Goal: Task Accomplishment & Management: Use online tool/utility

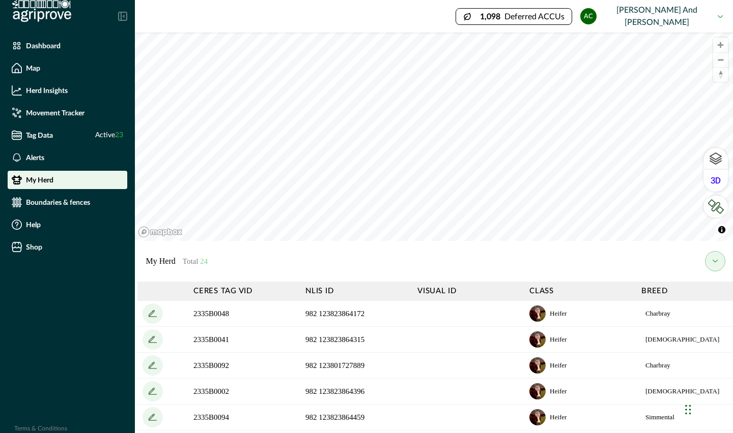
click at [715, 264] on button "my herd" at bounding box center [715, 261] width 20 height 20
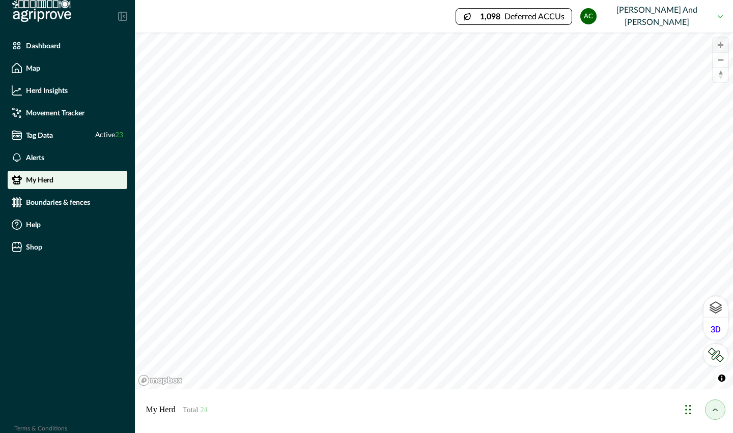
click at [722, 46] on span "Zoom in" at bounding box center [720, 45] width 15 height 15
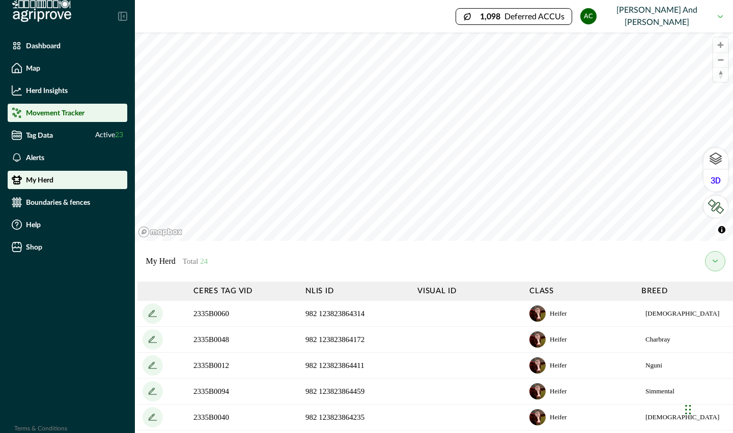
click at [67, 105] on li "Movement Tracker" at bounding box center [68, 113] width 120 height 18
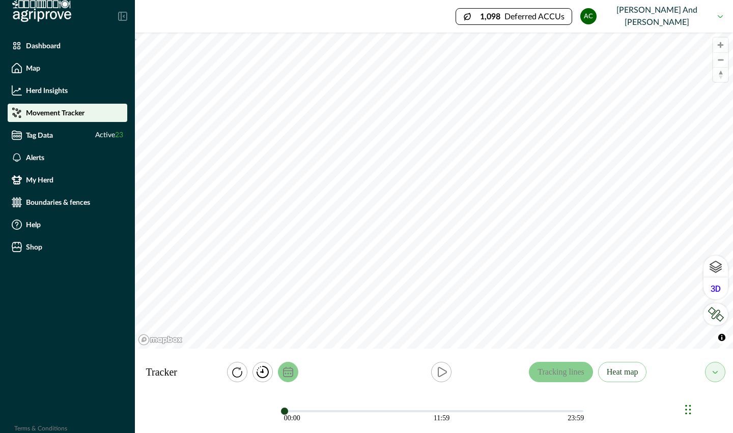
click at [284, 373] on icon "calendar" at bounding box center [288, 372] width 10 height 10
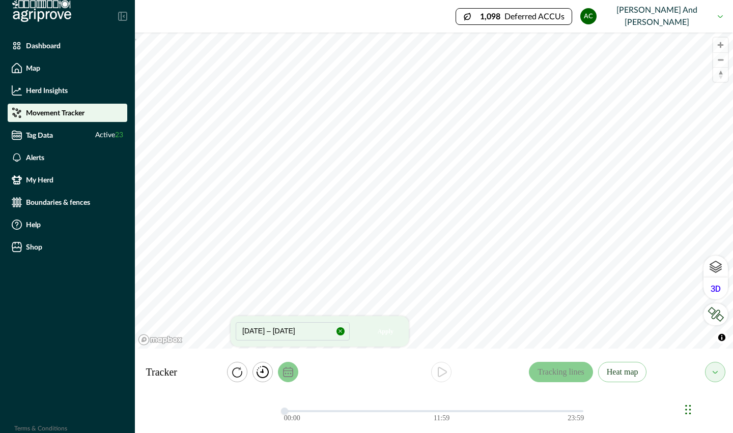
click at [248, 327] on button "[DATE] – [DATE]" at bounding box center [293, 332] width 114 height 18
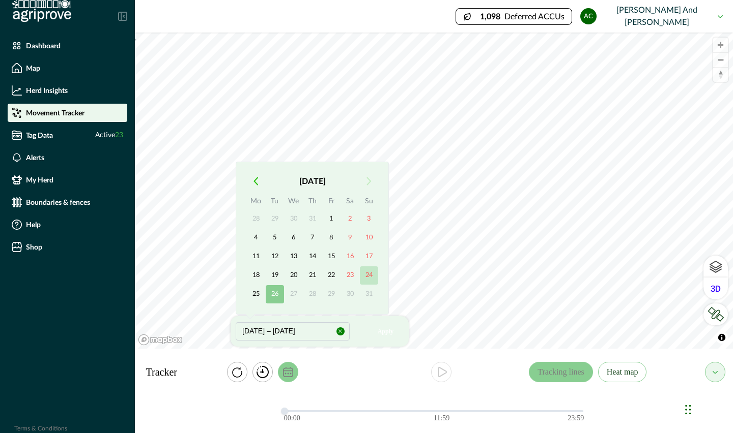
click at [370, 273] on button "24" at bounding box center [369, 276] width 18 height 18
click at [368, 276] on button "24" at bounding box center [369, 276] width 18 height 18
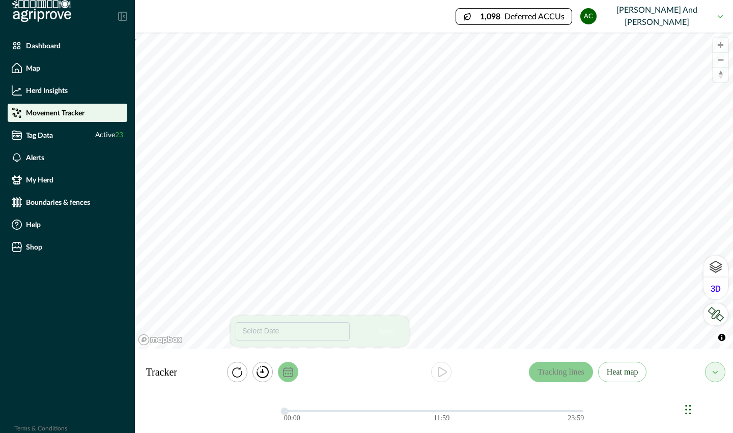
click at [378, 373] on div at bounding box center [441, 372] width 176 height 20
click at [317, 331] on button "Select Date" at bounding box center [293, 332] width 114 height 18
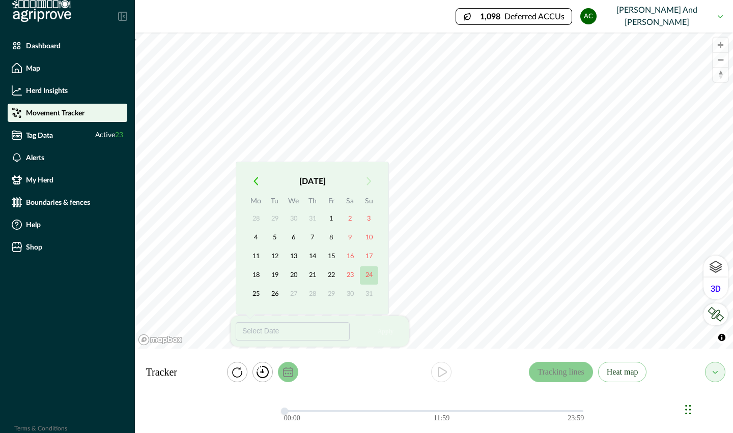
click at [365, 271] on button "24" at bounding box center [369, 276] width 18 height 18
click at [269, 295] on button "26" at bounding box center [275, 294] width 18 height 18
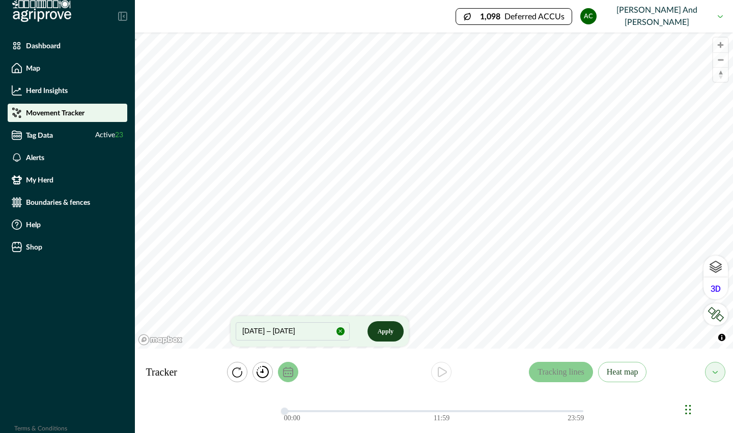
click at [380, 327] on button "Apply" at bounding box center [385, 332] width 36 height 20
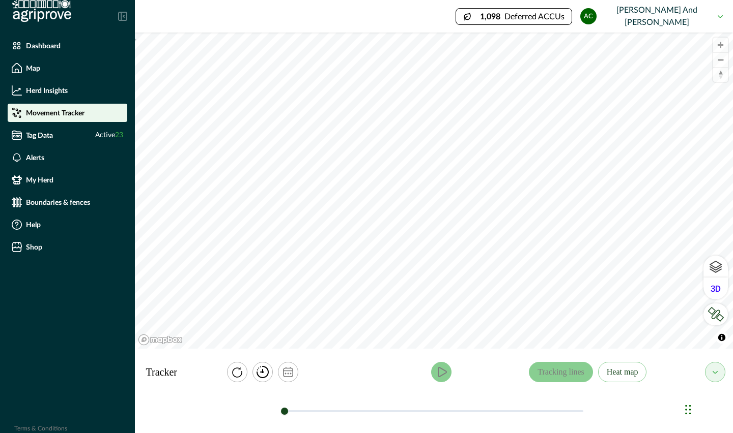
click at [440, 372] on icon "play" at bounding box center [441, 372] width 12 height 12
click at [441, 367] on icon "play" at bounding box center [441, 372] width 12 height 12
click at [625, 372] on button "Heat map" at bounding box center [622, 372] width 49 height 20
click at [443, 369] on icon "play" at bounding box center [442, 372] width 8 height 9
